Goal: Browse casually: Explore the website without a specific task or goal

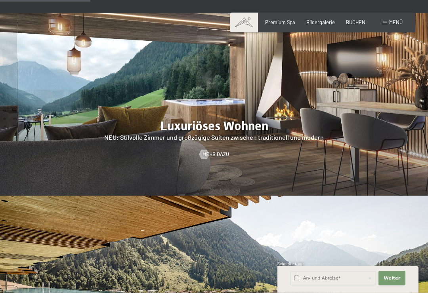
scroll to position [717, 0]
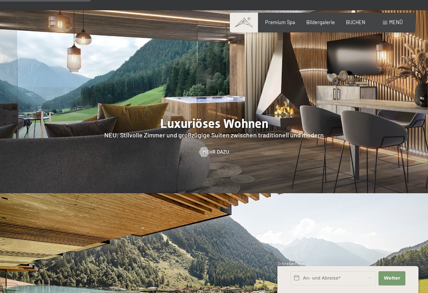
click at [289, 22] on span "Premium Spa" at bounding box center [280, 22] width 30 height 6
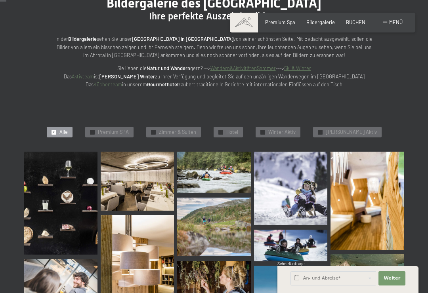
click at [195, 134] on div "✓ Zimmer & Suiten" at bounding box center [173, 132] width 55 height 11
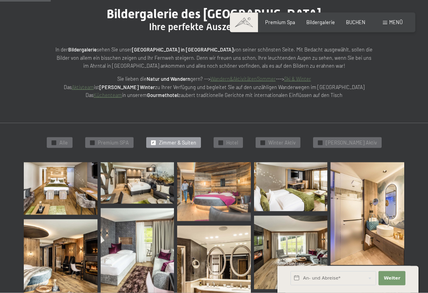
scroll to position [77, 0]
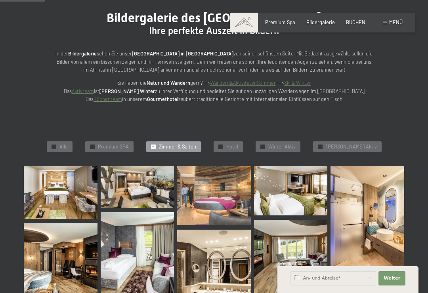
click at [320, 24] on span "Bildergalerie" at bounding box center [320, 22] width 29 height 6
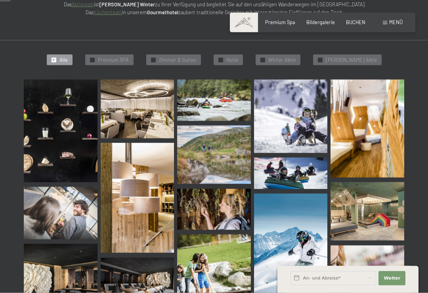
scroll to position [168, 0]
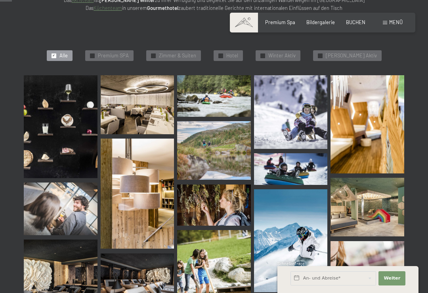
click at [43, 132] on img at bounding box center [61, 126] width 74 height 103
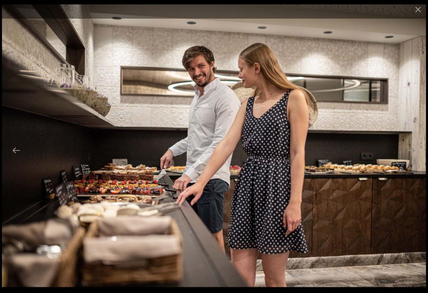
click at [417, 12] on button "Close gallery" at bounding box center [418, 9] width 20 height 19
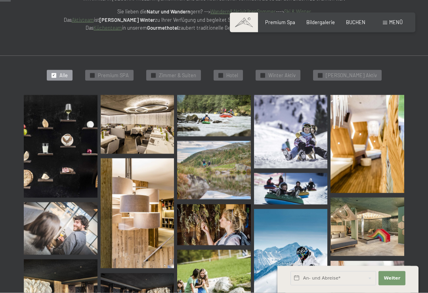
click at [176, 72] on span "Zimmer & Suiten" at bounding box center [177, 75] width 37 height 7
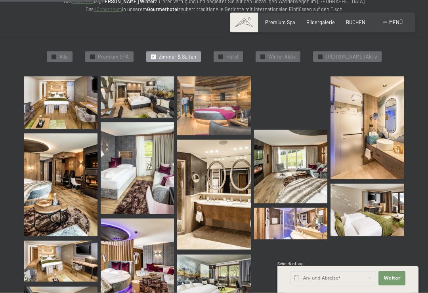
scroll to position [167, 0]
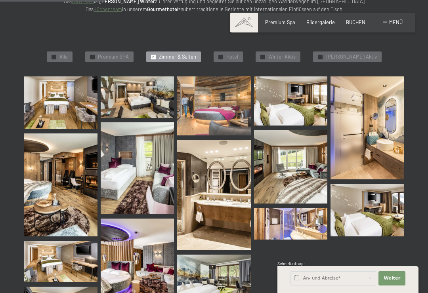
click at [46, 106] on img at bounding box center [61, 102] width 74 height 53
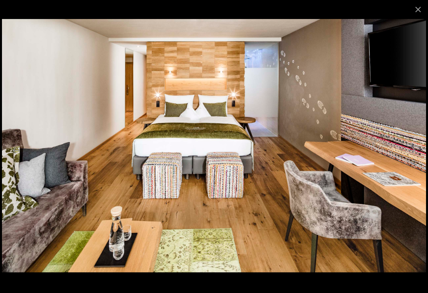
click at [409, 158] on button "Next slide" at bounding box center [411, 150] width 17 height 15
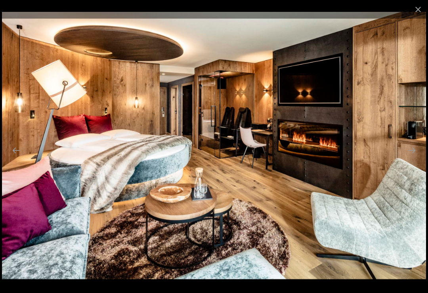
click at [411, 158] on button "Next slide" at bounding box center [411, 150] width 17 height 15
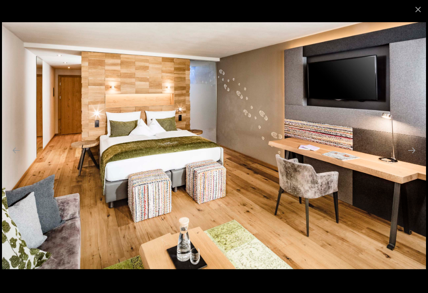
click at [17, 158] on button "Previous slide" at bounding box center [16, 150] width 17 height 15
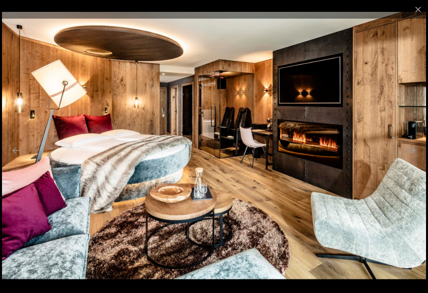
click at [413, 156] on button "Next slide" at bounding box center [411, 150] width 17 height 15
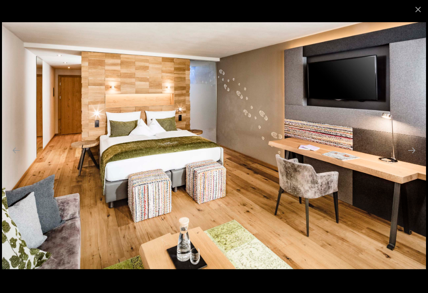
click at [412, 158] on button "Next slide" at bounding box center [411, 150] width 17 height 15
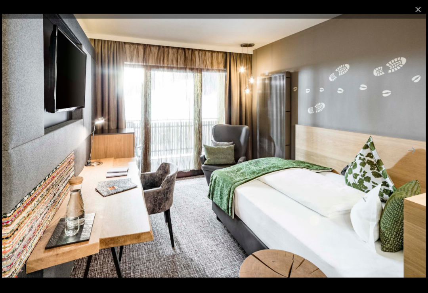
click at [413, 157] on button "Next slide" at bounding box center [411, 150] width 17 height 15
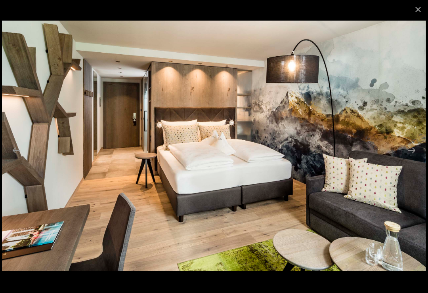
click at [411, 156] on button "Next slide" at bounding box center [411, 150] width 17 height 15
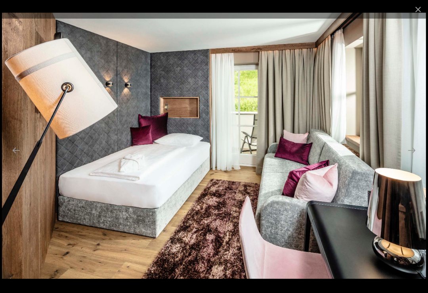
click at [411, 155] on button "Next slide" at bounding box center [411, 150] width 17 height 15
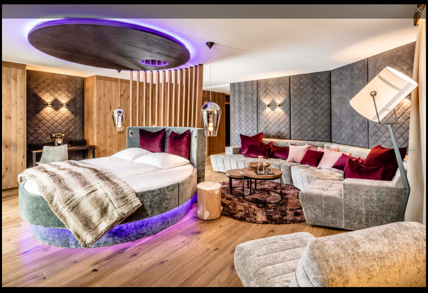
click at [415, 158] on button "Next slide" at bounding box center [411, 150] width 17 height 15
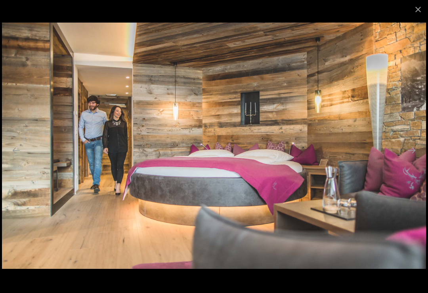
click at [412, 158] on button "Next slide" at bounding box center [411, 150] width 17 height 15
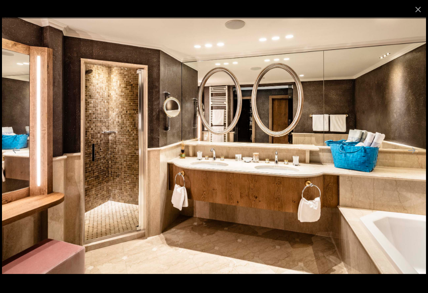
click at [411, 158] on button "Next slide" at bounding box center [411, 150] width 17 height 15
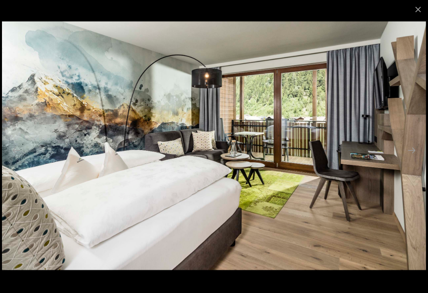
click at [412, 158] on button "Next slide" at bounding box center [411, 150] width 17 height 15
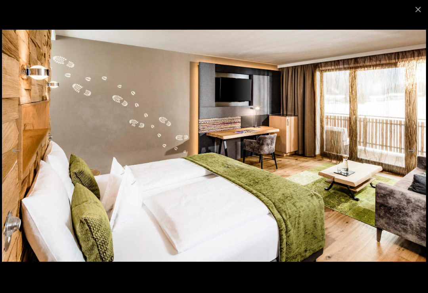
click at [413, 158] on button "Next slide" at bounding box center [411, 150] width 17 height 15
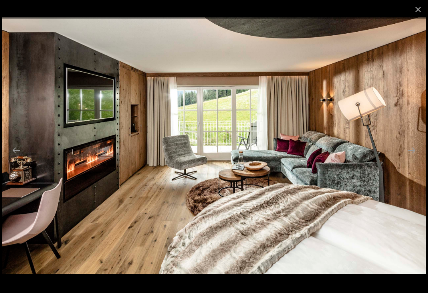
click at [414, 158] on button "Next slide" at bounding box center [411, 150] width 17 height 15
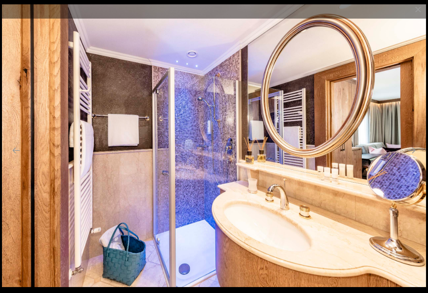
click at [415, 158] on button "Next slide" at bounding box center [411, 150] width 17 height 15
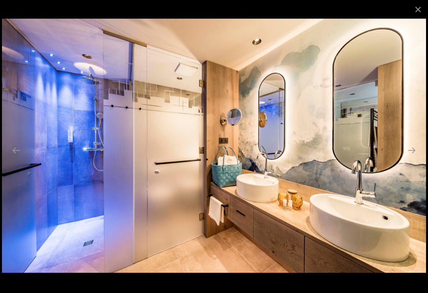
click at [409, 158] on button "Next slide" at bounding box center [411, 150] width 17 height 15
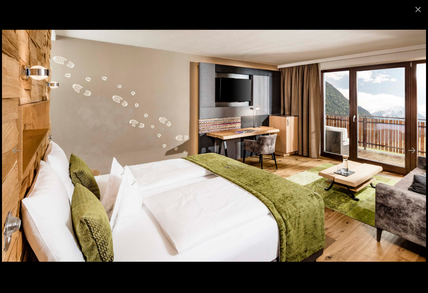
click at [415, 158] on button "Next slide" at bounding box center [411, 150] width 17 height 15
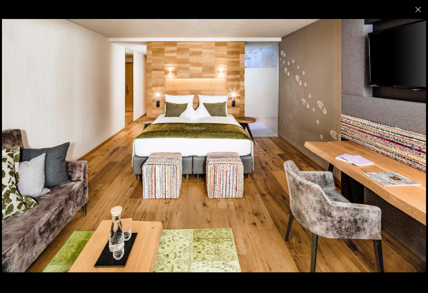
click at [415, 10] on button "Close gallery" at bounding box center [418, 9] width 20 height 19
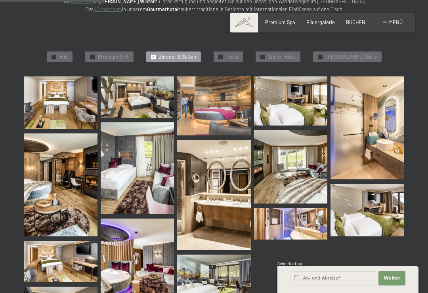
click at [129, 54] on span "Premium SPA" at bounding box center [113, 57] width 31 height 7
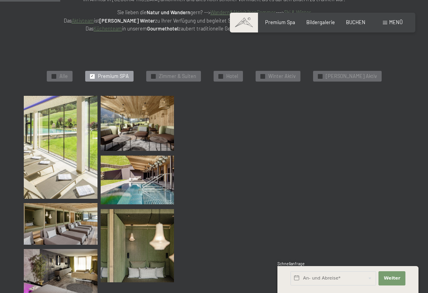
scroll to position [147, 0]
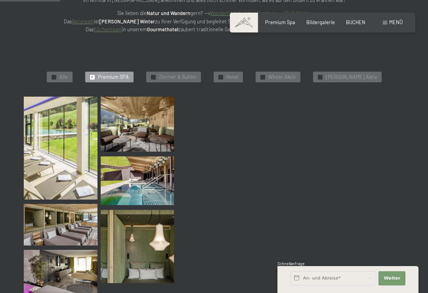
click at [83, 168] on img at bounding box center [61, 148] width 74 height 103
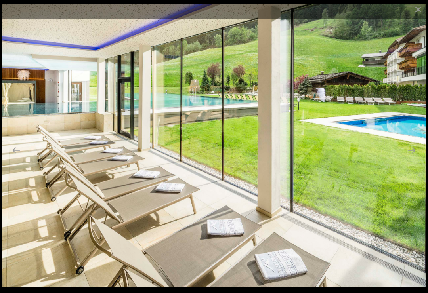
click at [420, 13] on button "Close gallery" at bounding box center [418, 9] width 20 height 19
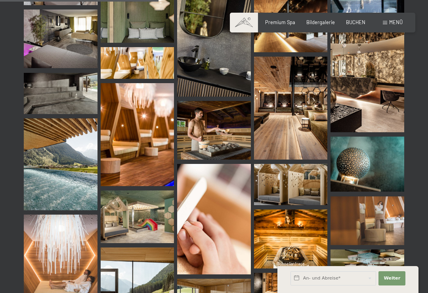
scroll to position [387, 0]
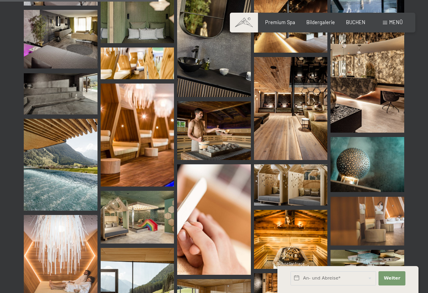
click at [77, 185] on img at bounding box center [61, 165] width 74 height 92
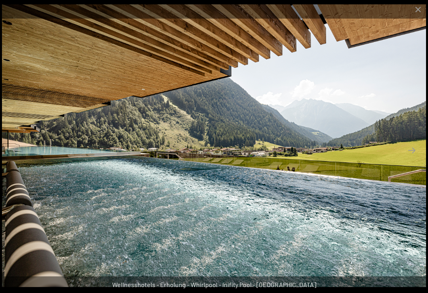
click at [421, 14] on button "Close gallery" at bounding box center [418, 9] width 20 height 19
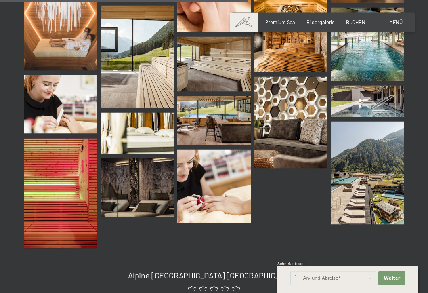
scroll to position [632, 0]
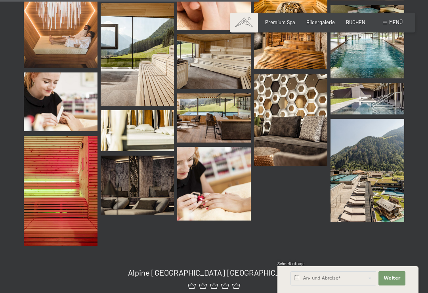
click at [383, 173] on img at bounding box center [368, 170] width 74 height 103
